Goal: Task Accomplishment & Management: Manage account settings

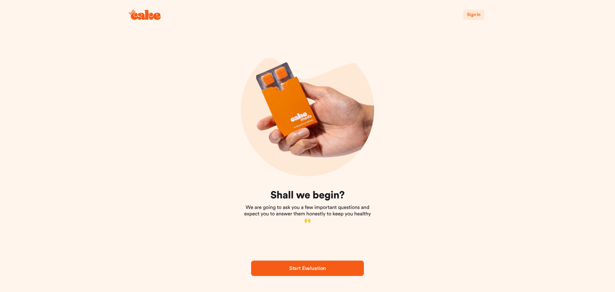
click at [474, 15] on span "Sign In" at bounding box center [473, 14] width 13 height 4
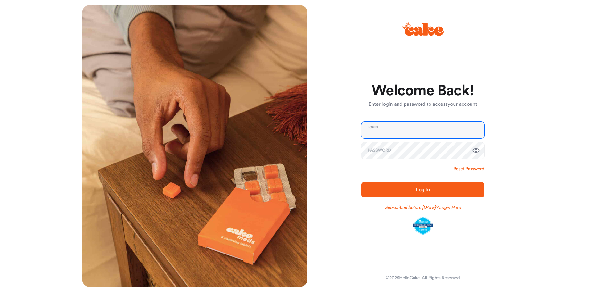
click at [389, 126] on input "email" at bounding box center [422, 130] width 123 height 17
type input "**********"
click at [418, 188] on span "Log In" at bounding box center [423, 189] width 14 height 5
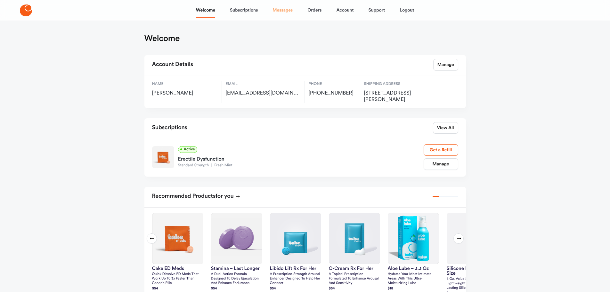
click at [281, 10] on link "Messages" at bounding box center [283, 10] width 20 height 15
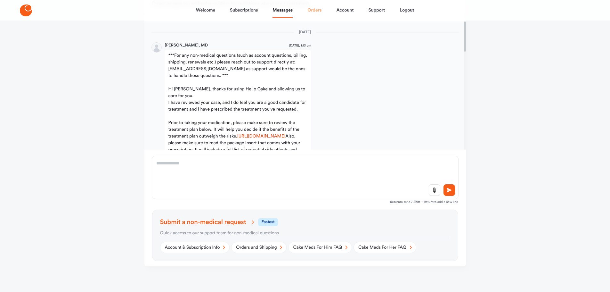
click at [311, 12] on link "Orders" at bounding box center [315, 10] width 14 height 15
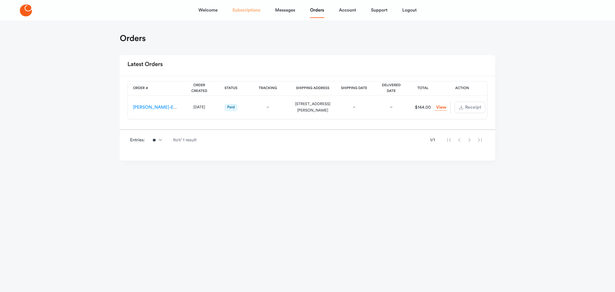
click at [237, 10] on link "Subscriptions" at bounding box center [247, 10] width 28 height 15
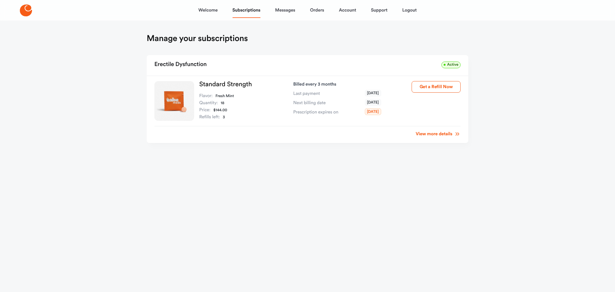
click at [441, 134] on link "View more details" at bounding box center [438, 134] width 45 height 6
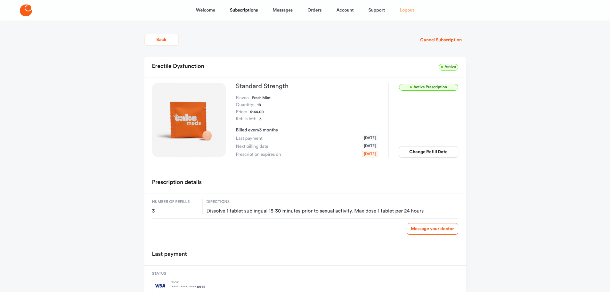
click at [404, 8] on link "Logout" at bounding box center [407, 10] width 14 height 15
